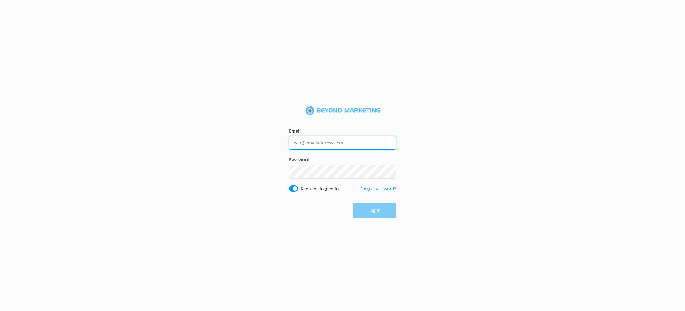
click at [308, 149] on input "Email" at bounding box center [342, 143] width 107 height 14
type input "reservations@wisconsinskydivingcenter.com"
click at [361, 216] on button "Log in" at bounding box center [374, 210] width 43 height 15
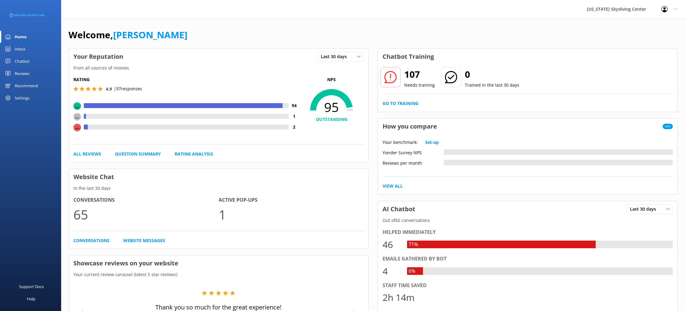
click at [41, 74] on link "Reviews" at bounding box center [30, 73] width 61 height 12
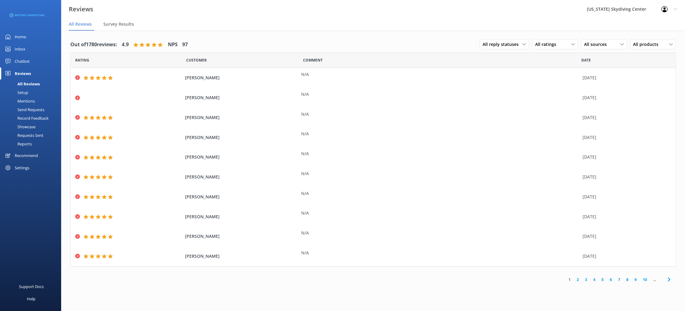
click at [37, 109] on div "Send Requests" at bounding box center [24, 109] width 41 height 9
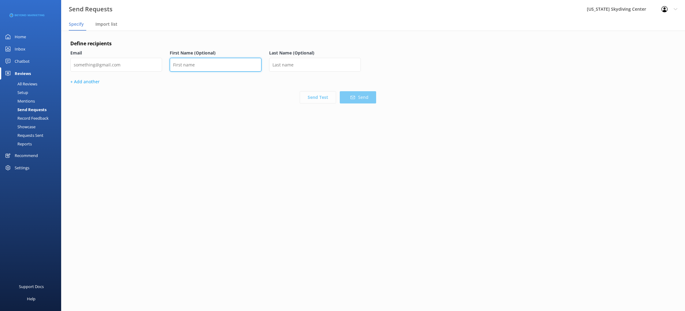
click at [223, 62] on input "text" at bounding box center [216, 65] width 92 height 14
click at [106, 28] on div "Import list" at bounding box center [107, 24] width 24 height 12
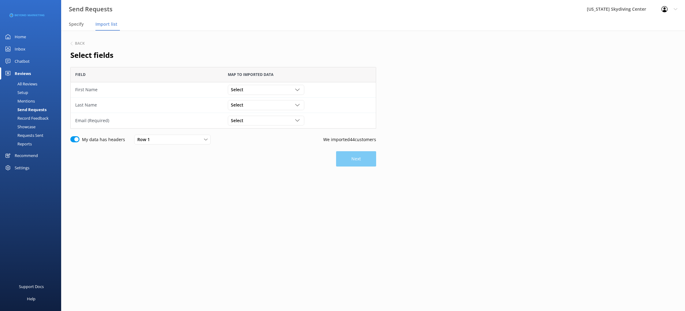
scroll to position [61, 306]
click at [247, 89] on div "Select" at bounding box center [265, 89] width 73 height 7
click at [249, 112] on div "First Name" at bounding box center [240, 115] width 19 height 6
click at [250, 106] on div "Select" at bounding box center [265, 105] width 73 height 7
click at [247, 141] on div "Last Name" at bounding box center [240, 142] width 19 height 6
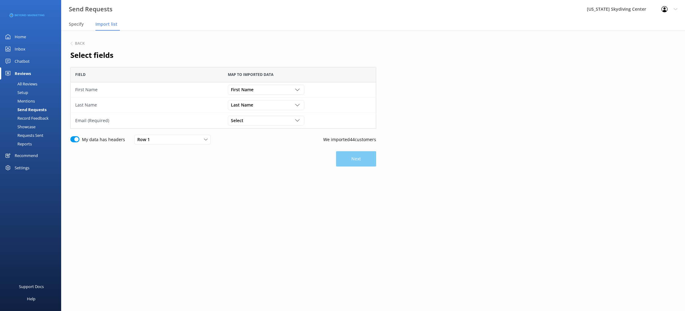
click at [250, 114] on div "Select Customer Id First Name Last Name Email Gender Age Weight Day of birth Ad…" at bounding box center [299, 120] width 153 height 15
click at [250, 120] on div "Select" at bounding box center [265, 120] width 73 height 7
click at [248, 172] on link "Email" at bounding box center [266, 170] width 76 height 12
click at [359, 154] on button "Next" at bounding box center [356, 158] width 40 height 15
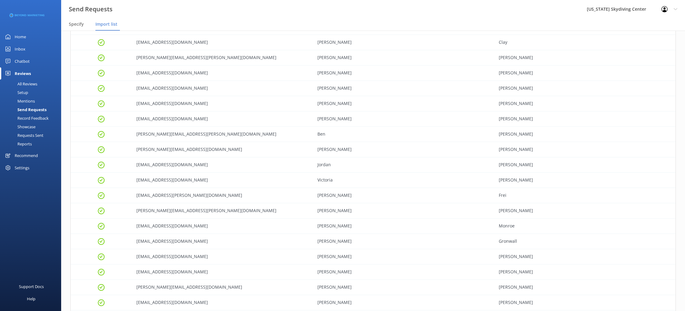
scroll to position [521, 0]
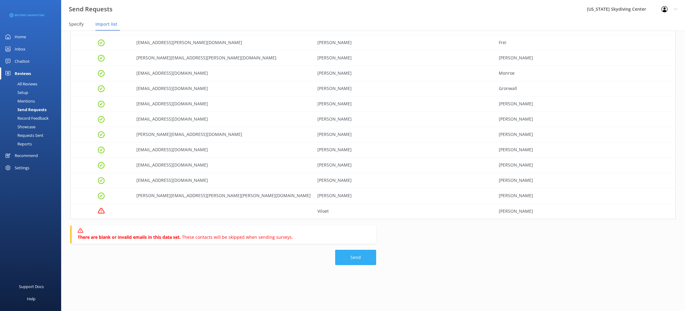
click at [359, 261] on button "Send" at bounding box center [355, 257] width 41 height 15
